Goal: Check status: Check status

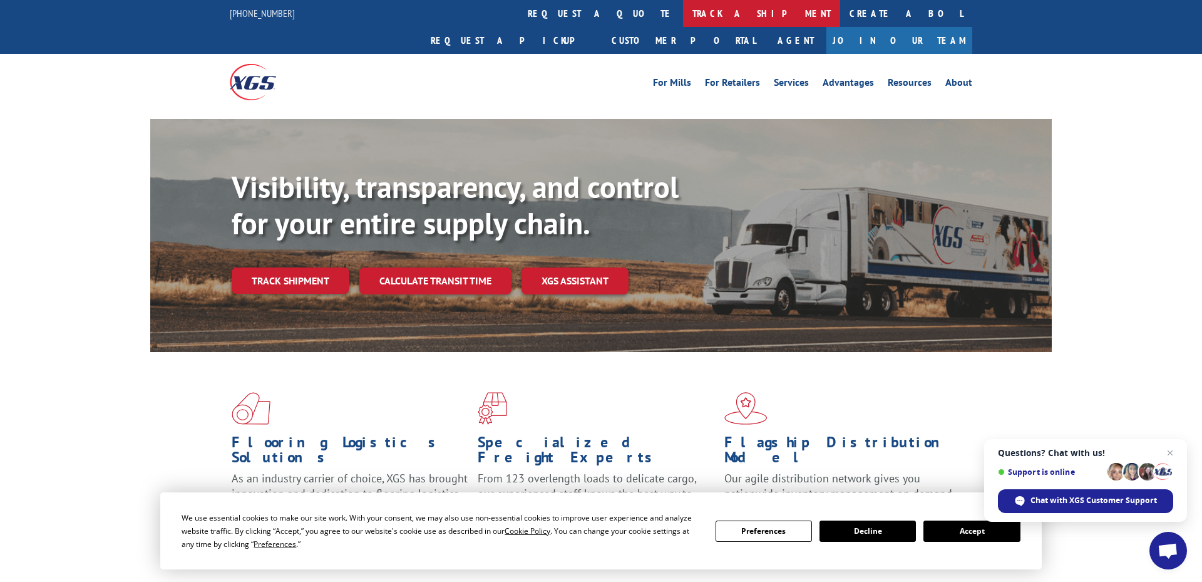
click at [683, 18] on link "track a shipment" at bounding box center [761, 13] width 157 height 27
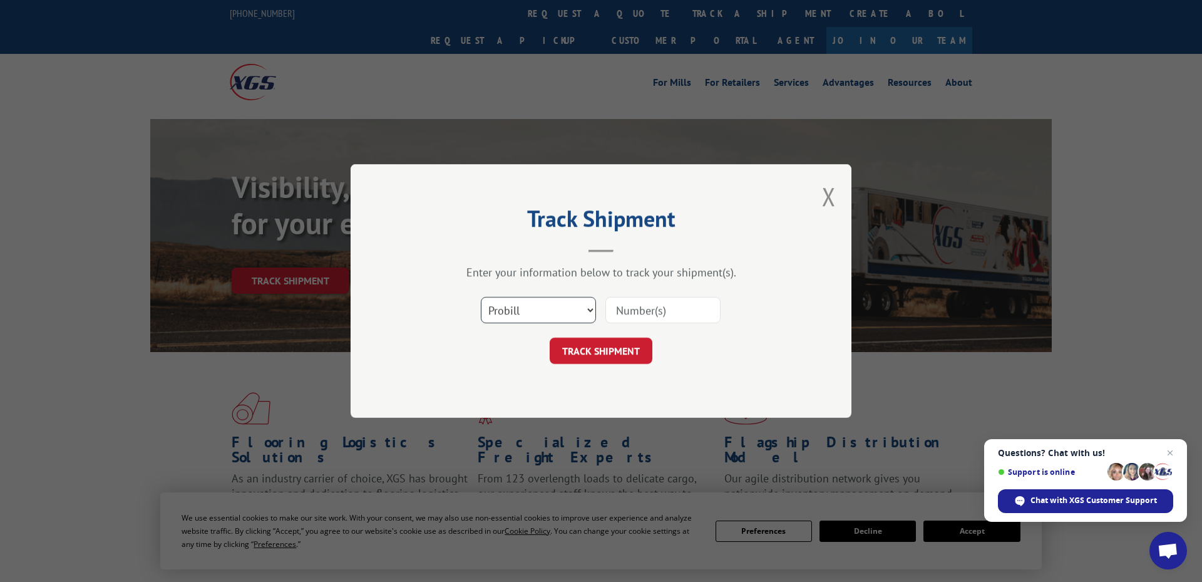
click at [578, 303] on select "Select category... Probill BOL PO" at bounding box center [538, 310] width 115 height 26
select select "po"
click at [481, 297] on select "Select category... Probill BOL PO" at bounding box center [538, 310] width 115 height 26
click at [648, 310] on input at bounding box center [662, 310] width 115 height 26
paste input "294838072"
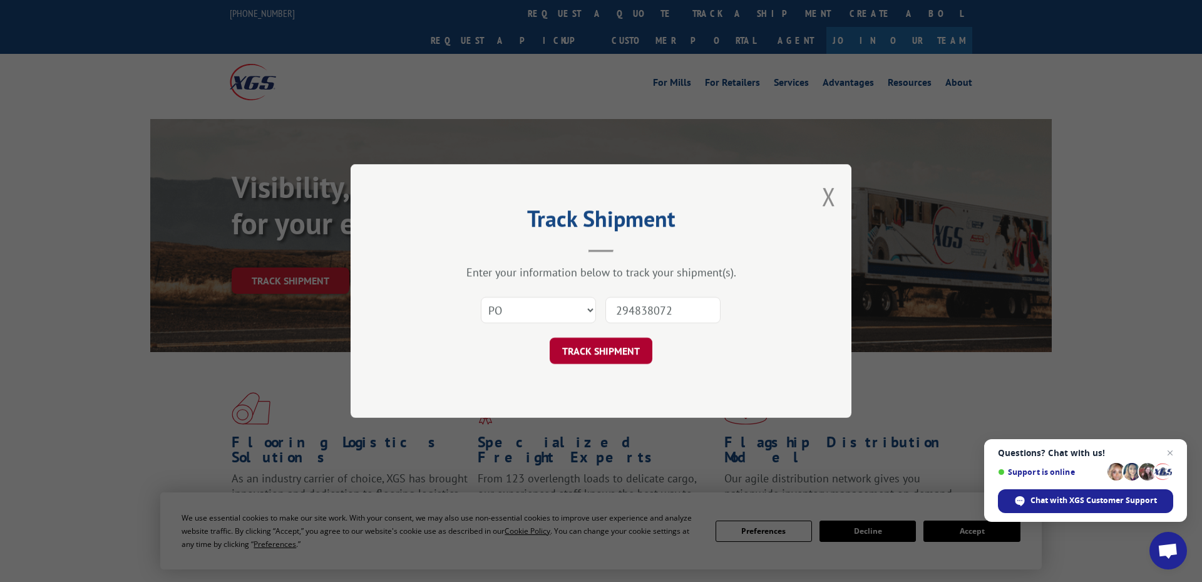
type input "294838072"
click at [613, 359] on button "TRACK SHIPMENT" at bounding box center [601, 350] width 103 height 26
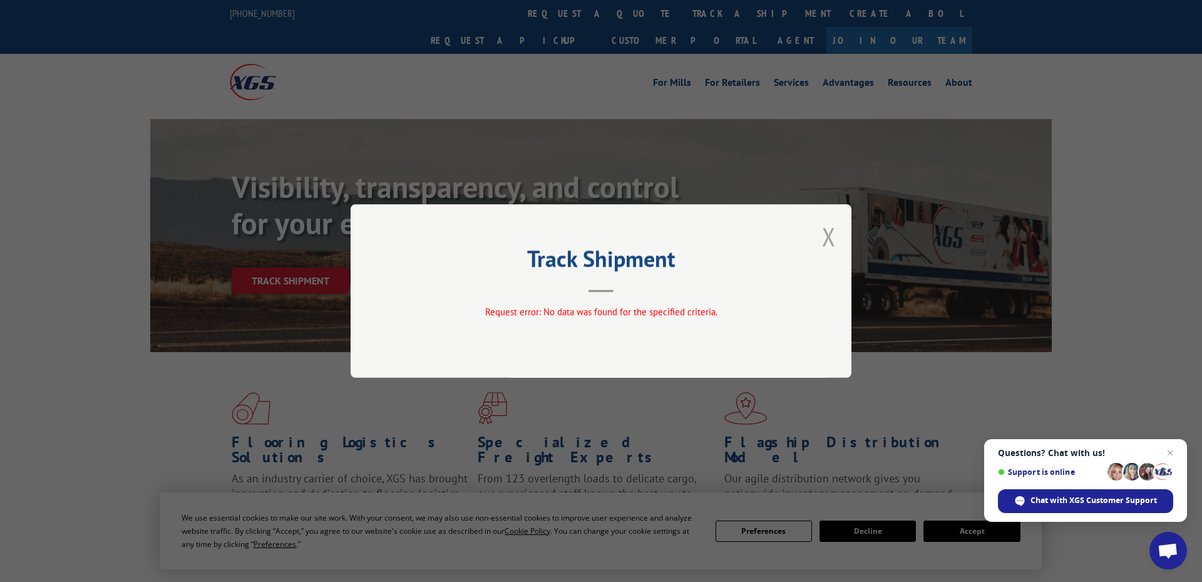
click at [828, 239] on button "Close modal" at bounding box center [829, 236] width 14 height 33
